Goal: Information Seeking & Learning: Learn about a topic

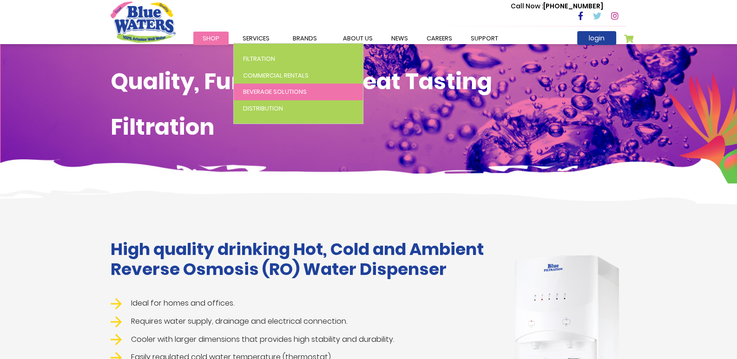
click at [277, 92] on span "Beverage Solutions" at bounding box center [275, 91] width 64 height 9
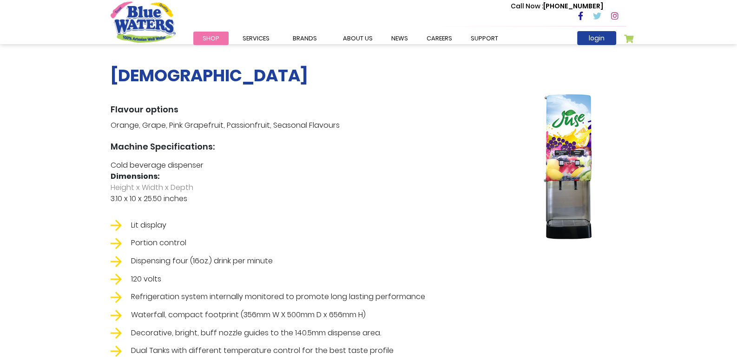
scroll to position [428, 0]
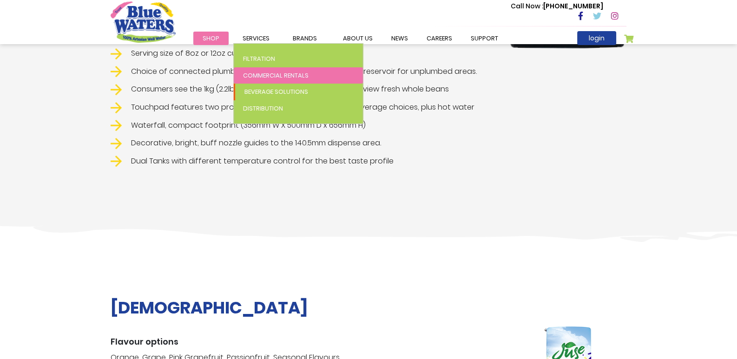
click at [265, 76] on span "Commercial Rentals" at bounding box center [276, 75] width 66 height 9
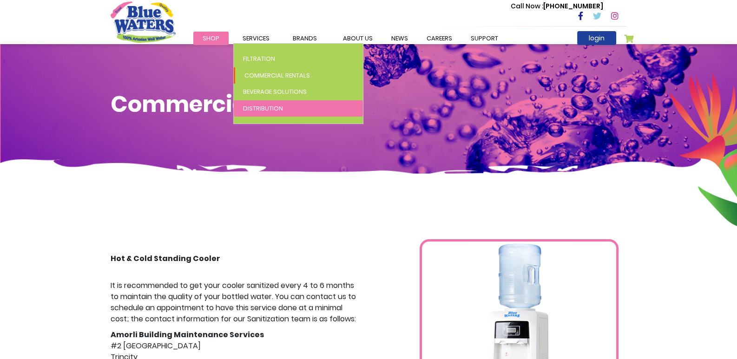
click at [261, 114] on link "Distribution" at bounding box center [298, 108] width 129 height 17
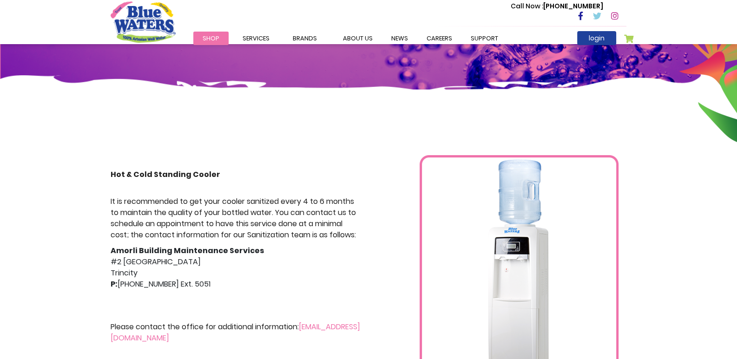
scroll to position [227, 0]
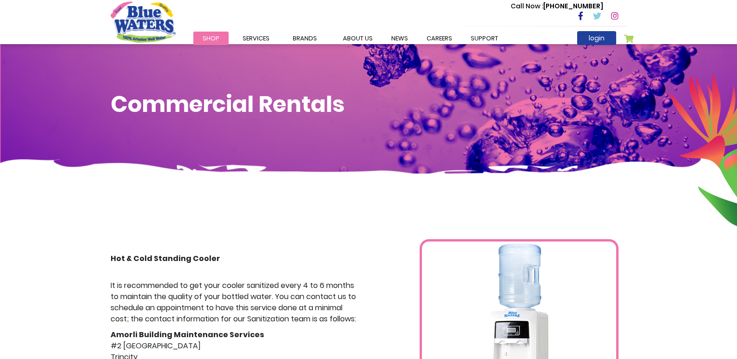
scroll to position [227, 0]
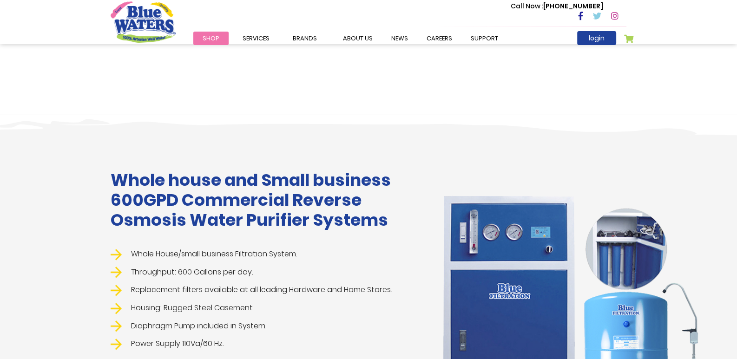
scroll to position [1069, 0]
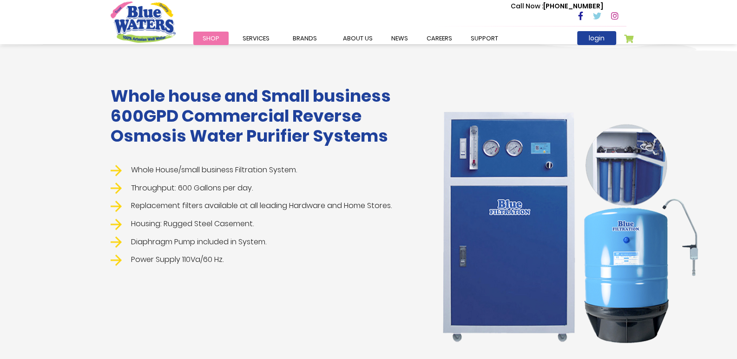
click at [216, 105] on h1 "Whole house and Small business 600GPD Commercial Reverse Osmosis Water Purifier…" at bounding box center [263, 116] width 304 height 60
click at [650, 285] on img at bounding box center [568, 224] width 279 height 257
click at [546, 262] on img at bounding box center [568, 224] width 279 height 257
click at [649, 185] on img at bounding box center [568, 224] width 279 height 257
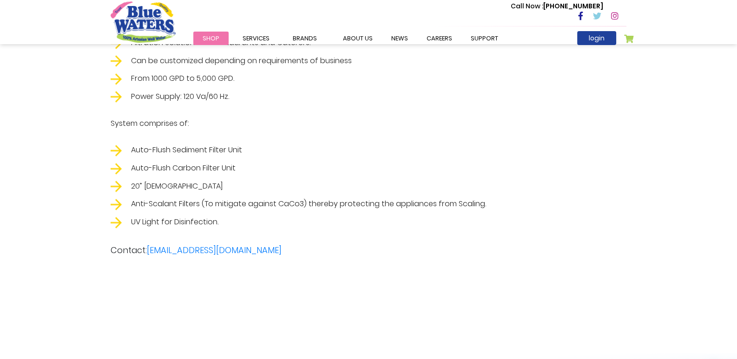
scroll to position [1859, 0]
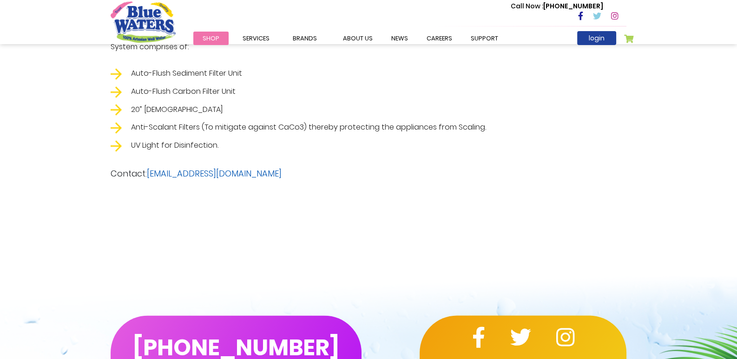
click at [215, 171] on link "[EMAIL_ADDRESS][DOMAIN_NAME]" at bounding box center [214, 174] width 135 height 12
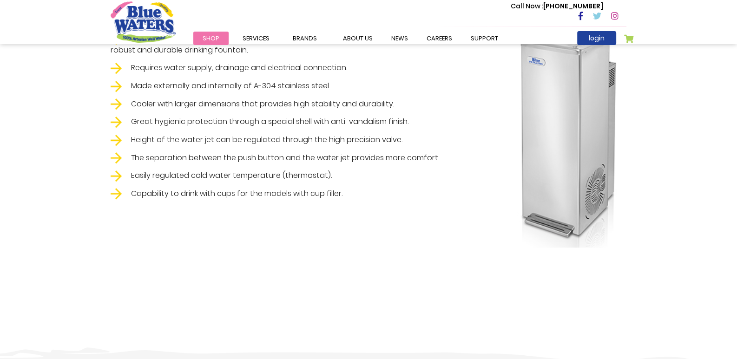
scroll to position [697, 0]
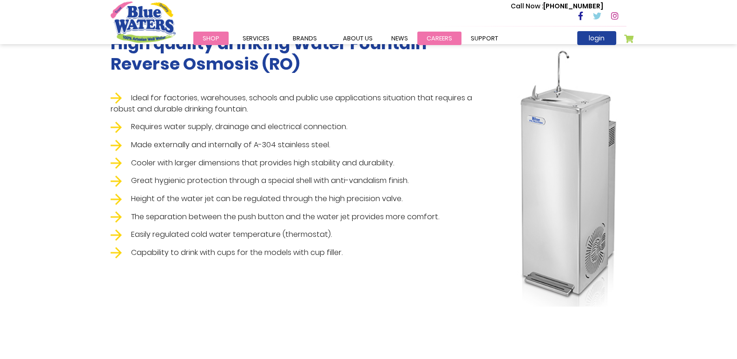
click at [441, 40] on link "careers" at bounding box center [439, 38] width 44 height 13
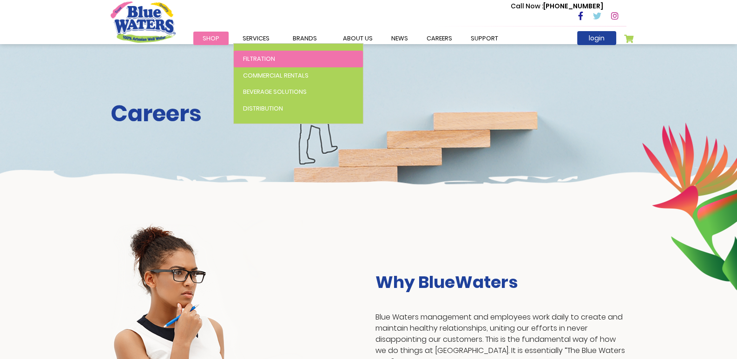
click at [266, 57] on span "Filtration" at bounding box center [259, 58] width 32 height 9
